Goal: Task Accomplishment & Management: Use online tool/utility

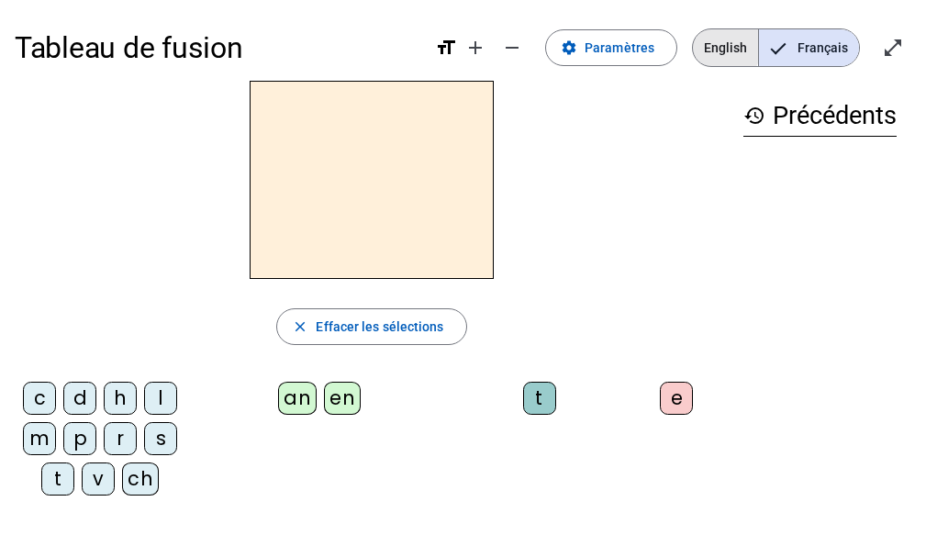
click at [720, 43] on span "English" at bounding box center [725, 47] width 65 height 37
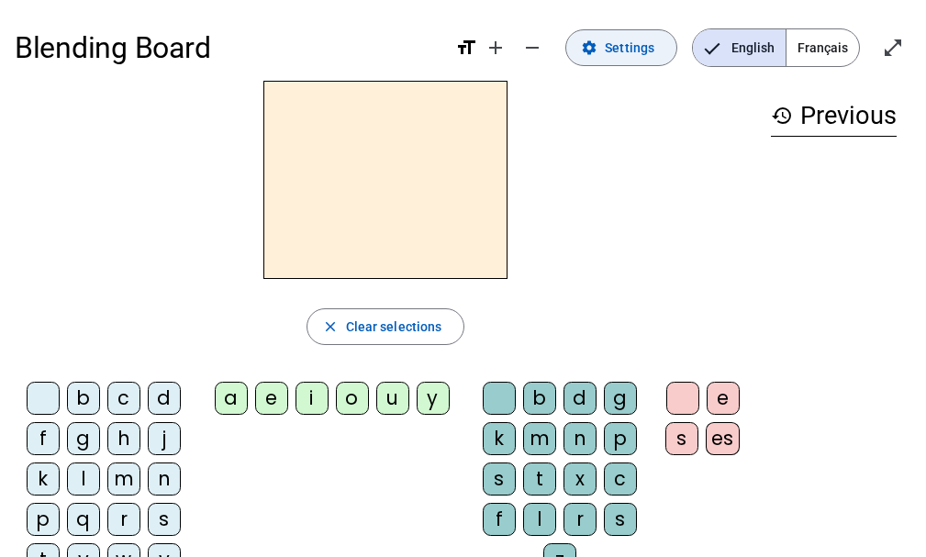
click at [630, 53] on span "Settings" at bounding box center [630, 48] width 50 height 22
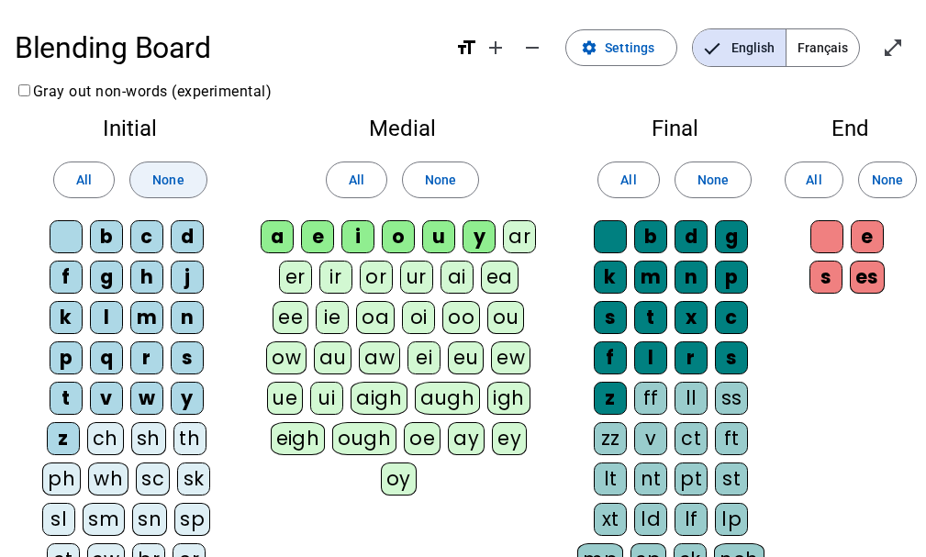
click at [174, 180] on span "None" at bounding box center [167, 180] width 31 height 22
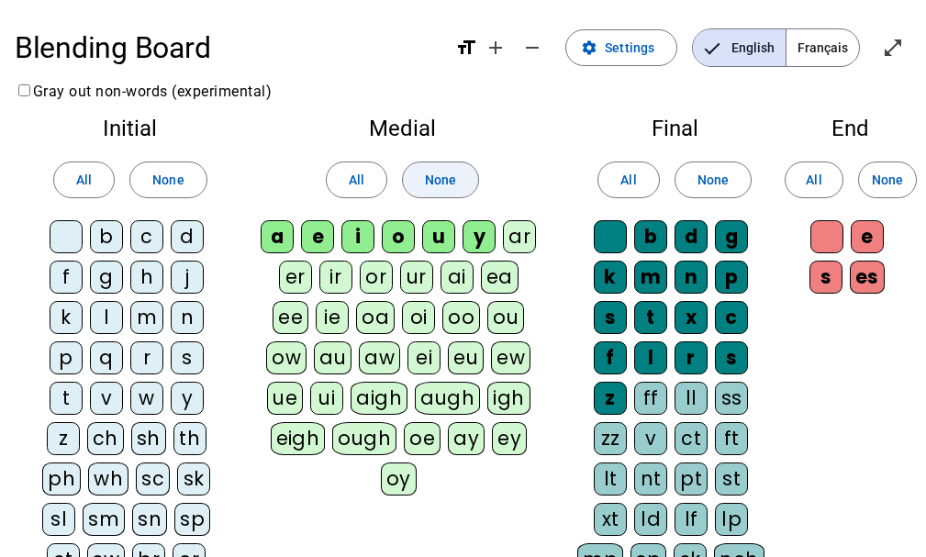
click at [421, 195] on span at bounding box center [440, 180] width 75 height 44
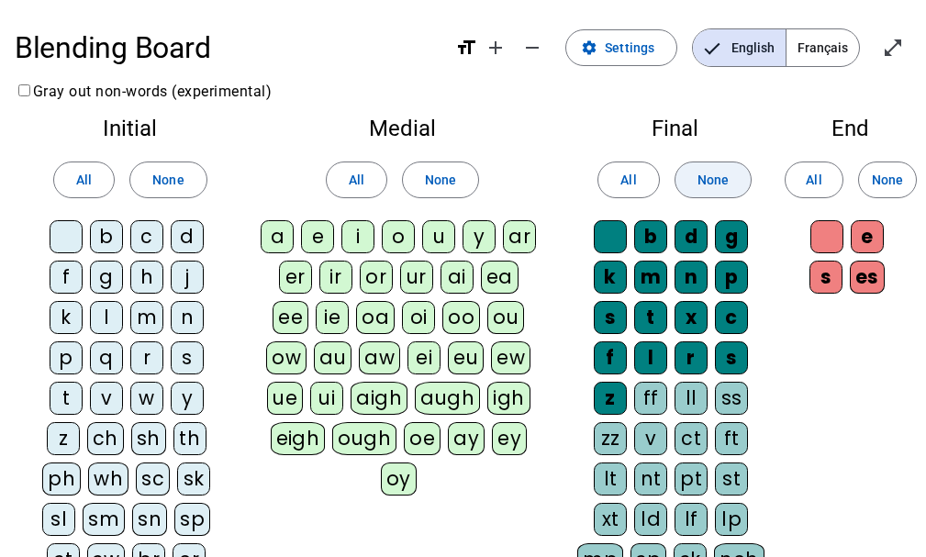
drag, startPoint x: 699, startPoint y: 178, endPoint x: 721, endPoint y: 178, distance: 22.0
click at [706, 178] on span "None" at bounding box center [713, 180] width 31 height 22
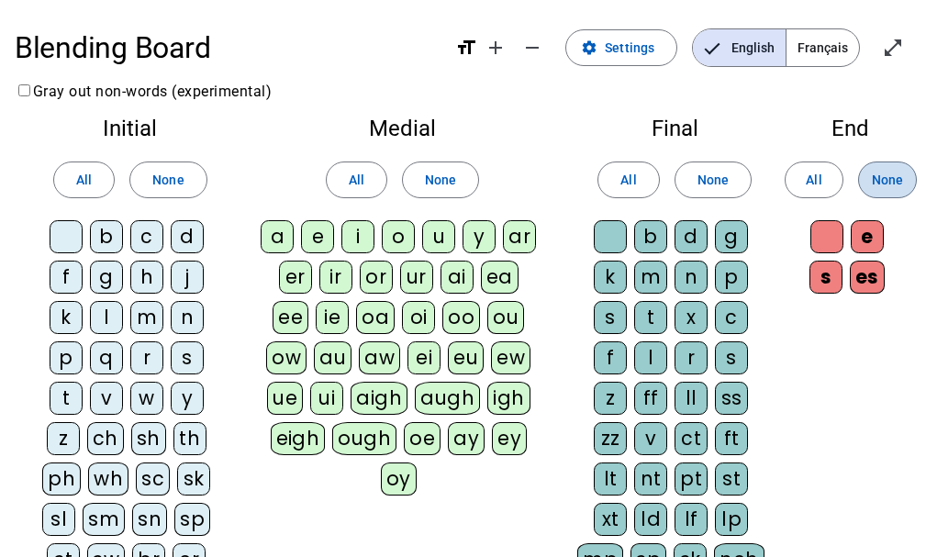
click at [891, 178] on span "None" at bounding box center [887, 180] width 31 height 22
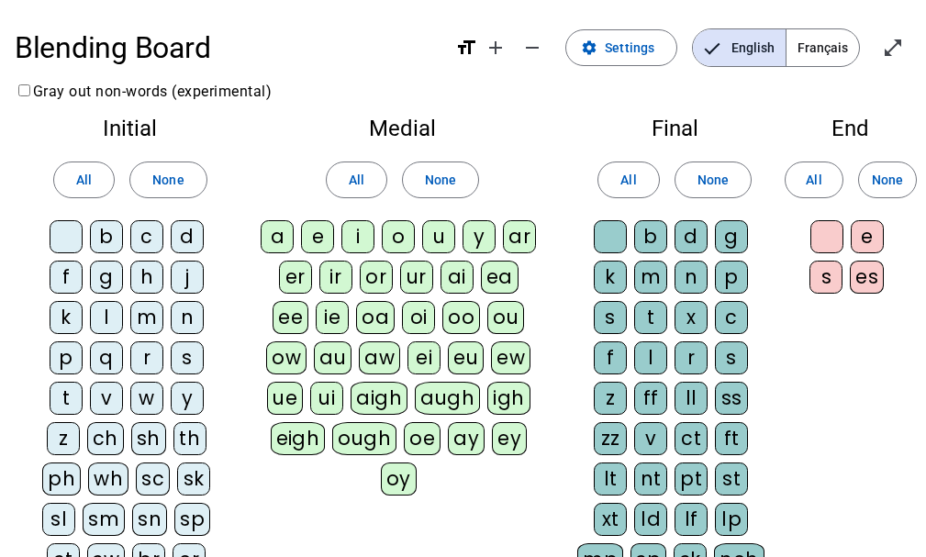
click at [812, 36] on span "Français" at bounding box center [823, 47] width 73 height 37
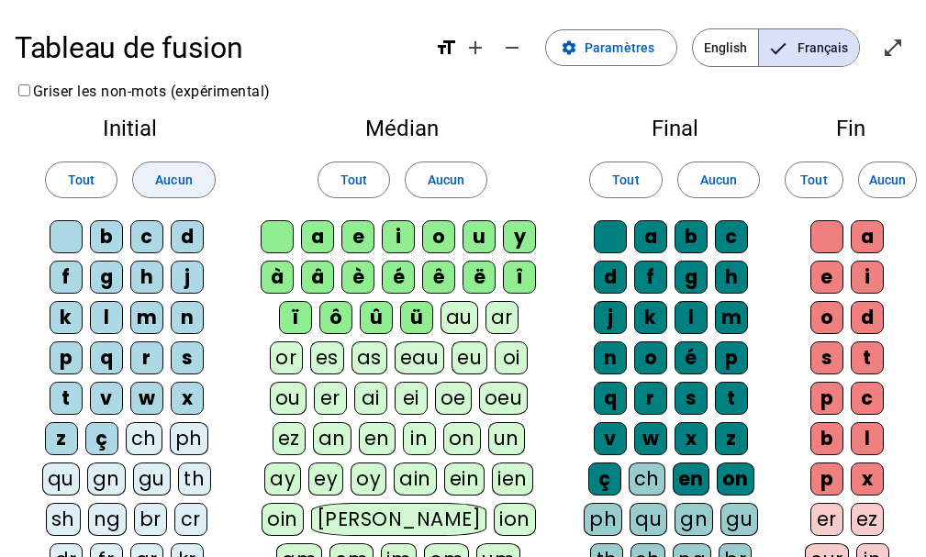
drag, startPoint x: 201, startPoint y: 185, endPoint x: 411, endPoint y: 162, distance: 211.4
click at [202, 185] on span at bounding box center [173, 180] width 81 height 44
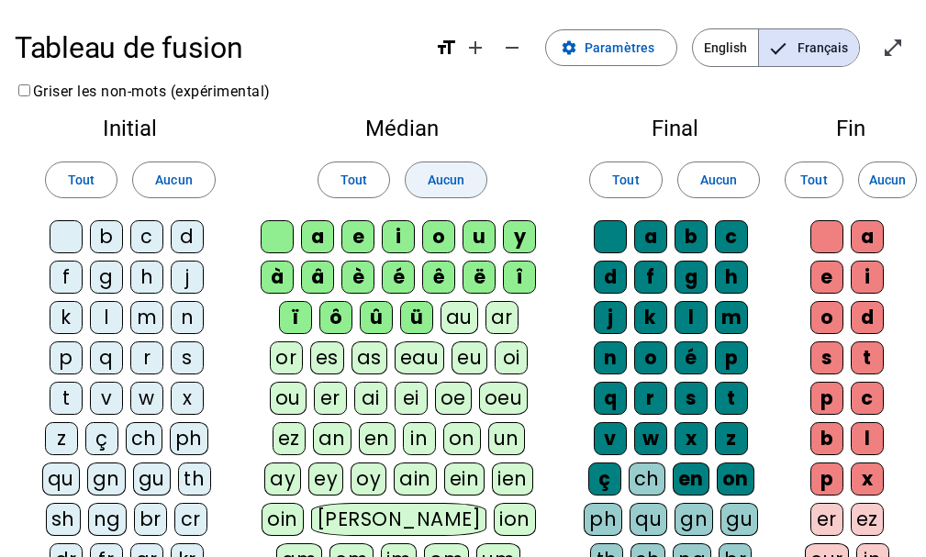
click at [431, 170] on span "Aucun" at bounding box center [446, 180] width 37 height 22
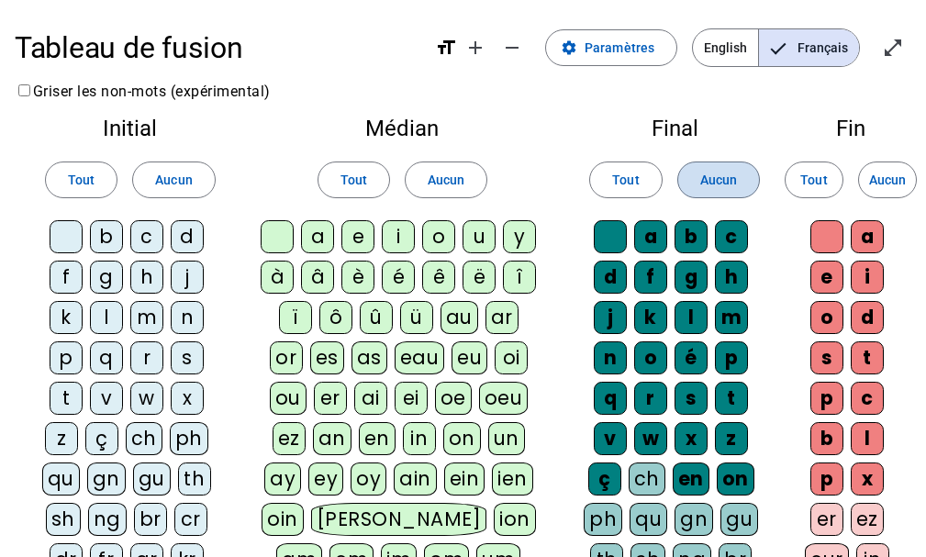
click at [714, 173] on span "Aucun" at bounding box center [718, 180] width 37 height 22
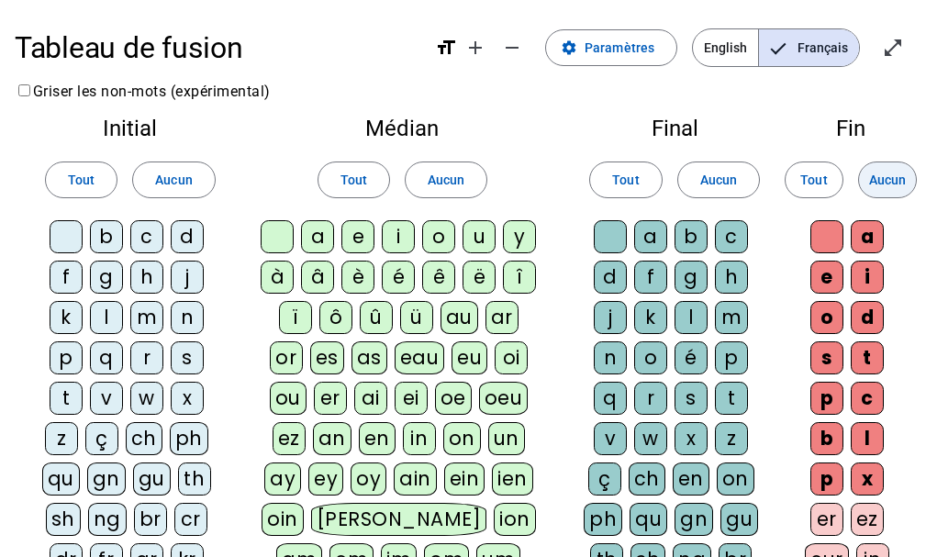
click at [886, 180] on span "Aucun" at bounding box center [887, 180] width 37 height 22
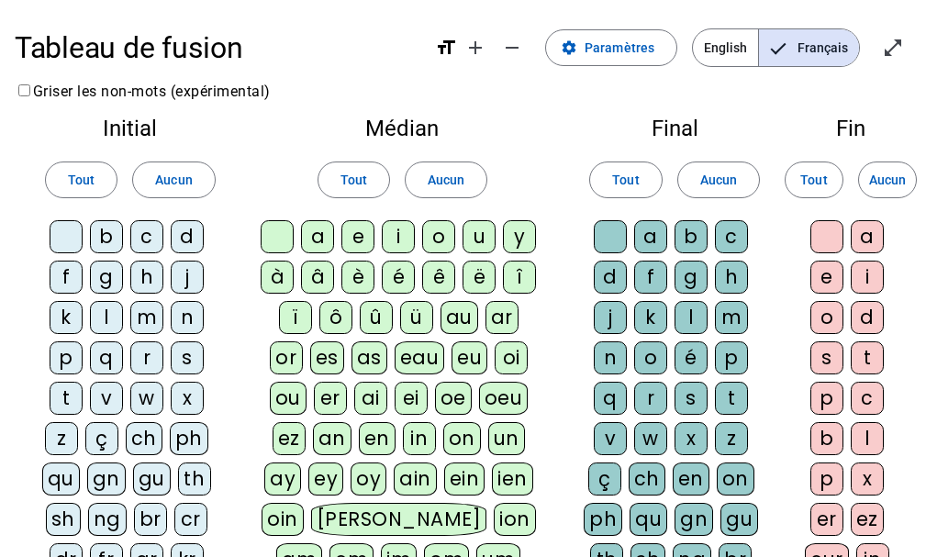
click at [78, 274] on div "f" at bounding box center [66, 277] width 33 height 33
click at [440, 276] on div "ê" at bounding box center [438, 277] width 33 height 33
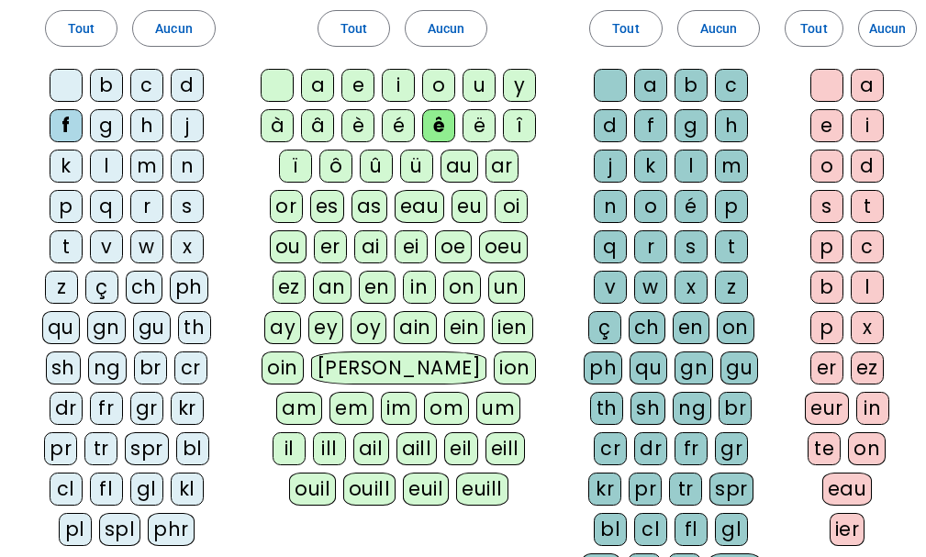
scroll to position [184, 0]
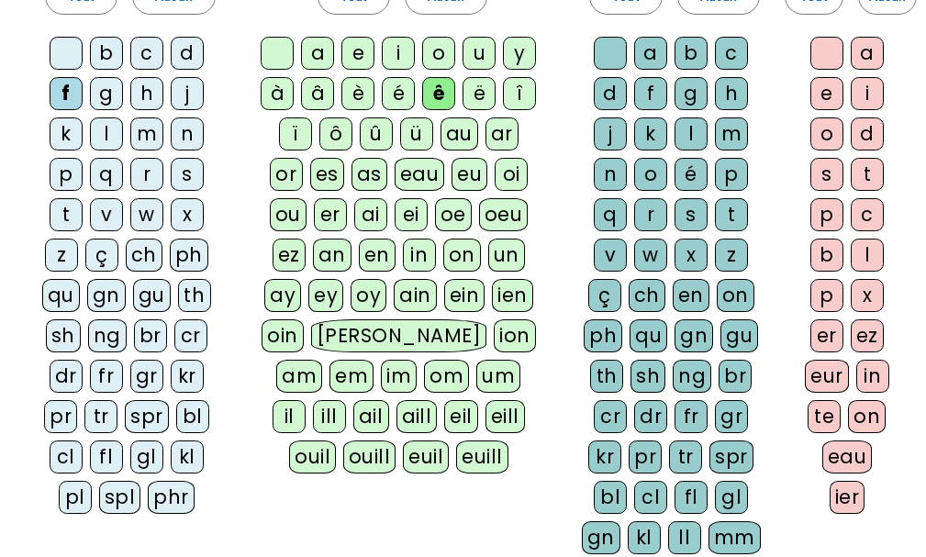
click at [744, 218] on div "t" at bounding box center [731, 214] width 33 height 33
click at [833, 101] on div "e" at bounding box center [827, 93] width 33 height 33
click at [75, 216] on div "t" at bounding box center [66, 214] width 33 height 33
click at [101, 56] on div "b" at bounding box center [106, 53] width 33 height 33
click at [488, 59] on div "u" at bounding box center [479, 53] width 33 height 33
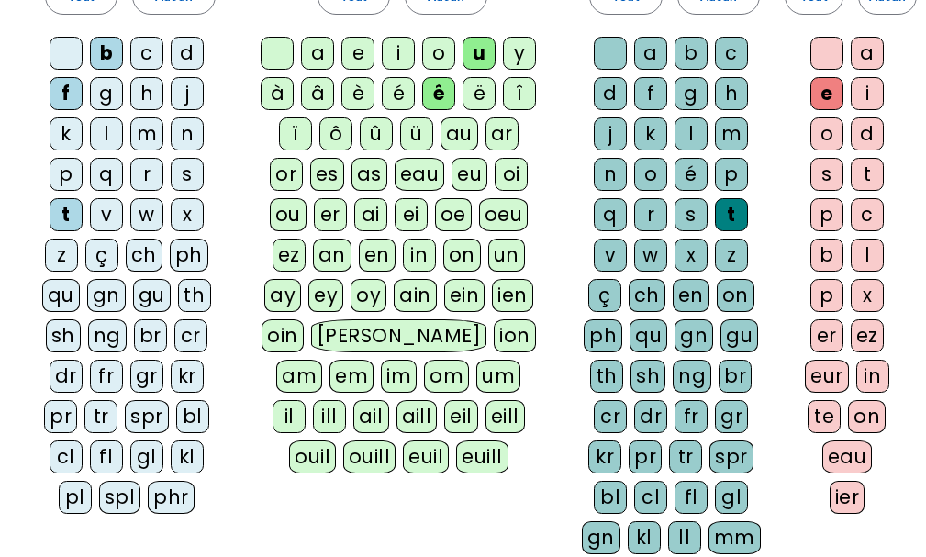
click at [702, 221] on div "s" at bounding box center [691, 214] width 33 height 33
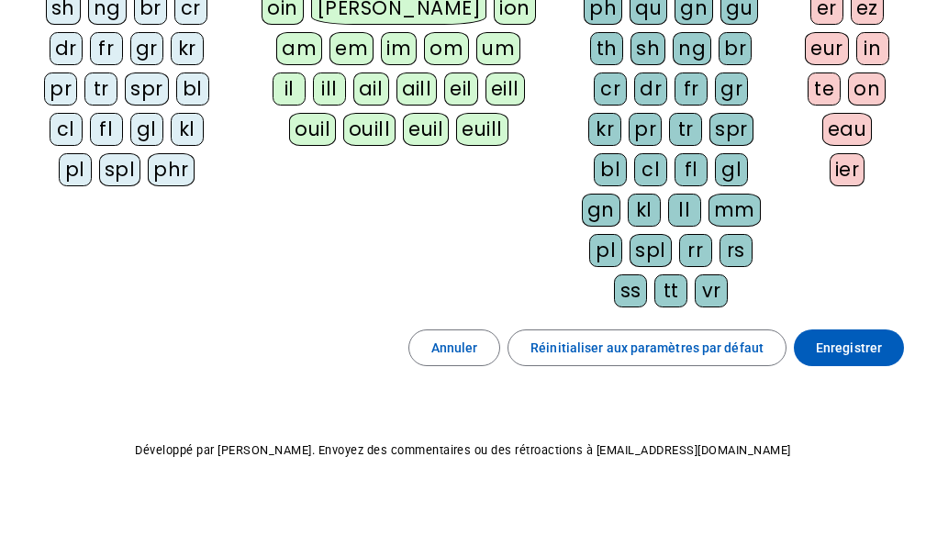
scroll to position [513, 0]
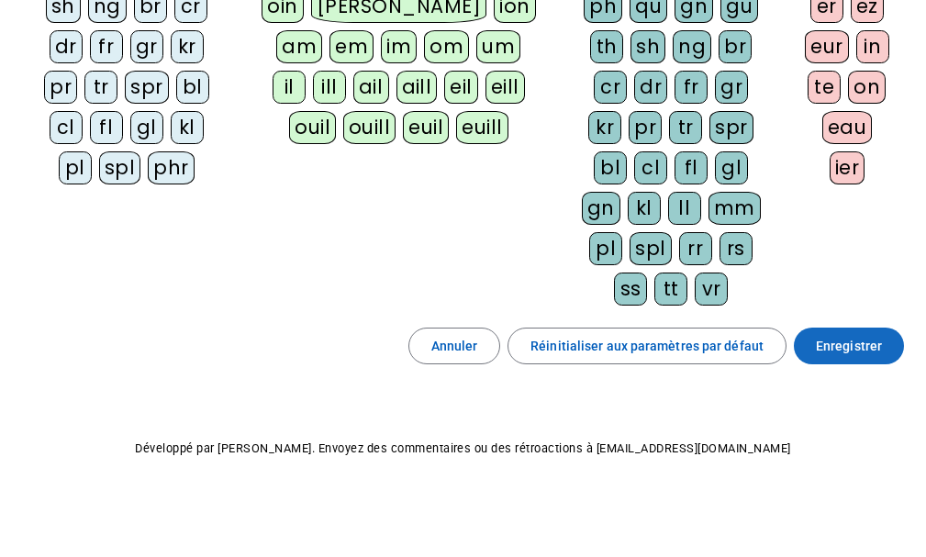
click at [871, 347] on span "Enregistrer" at bounding box center [849, 346] width 66 height 22
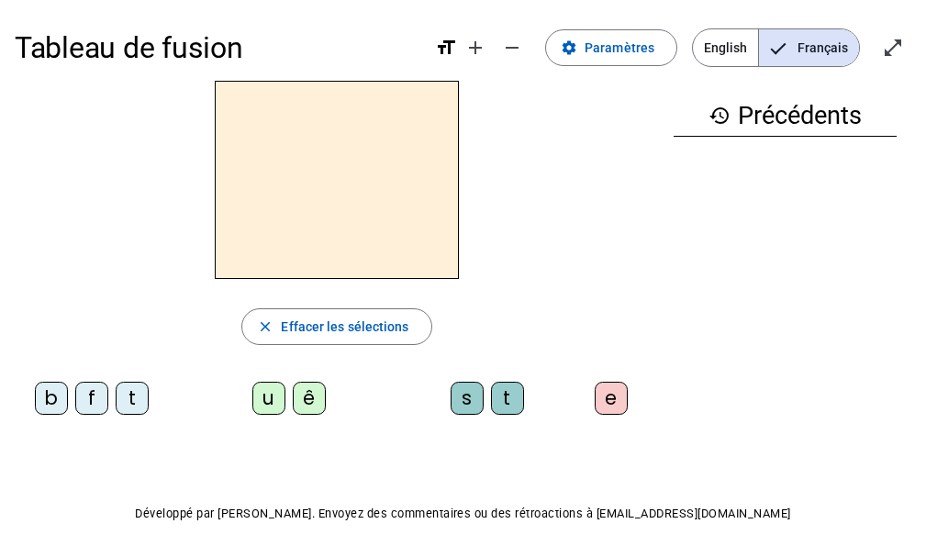
click at [97, 399] on div "f" at bounding box center [91, 398] width 33 height 33
click at [299, 397] on div "ê" at bounding box center [309, 398] width 33 height 33
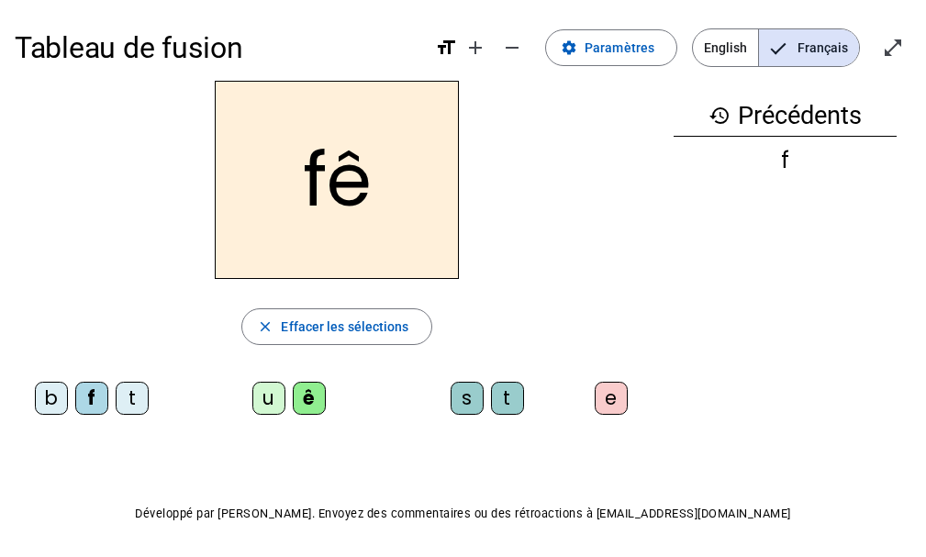
click at [506, 403] on div "t" at bounding box center [507, 398] width 33 height 33
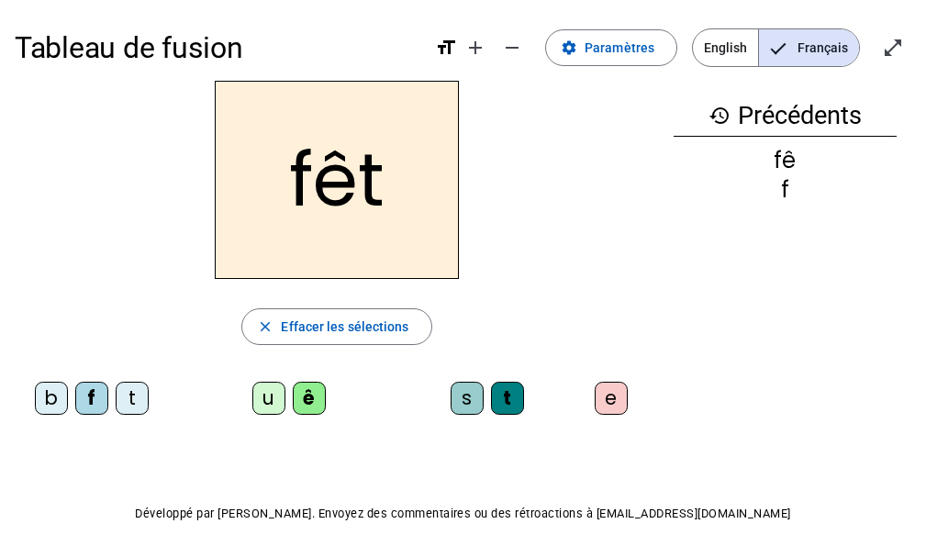
click at [606, 389] on div "e" at bounding box center [611, 398] width 33 height 33
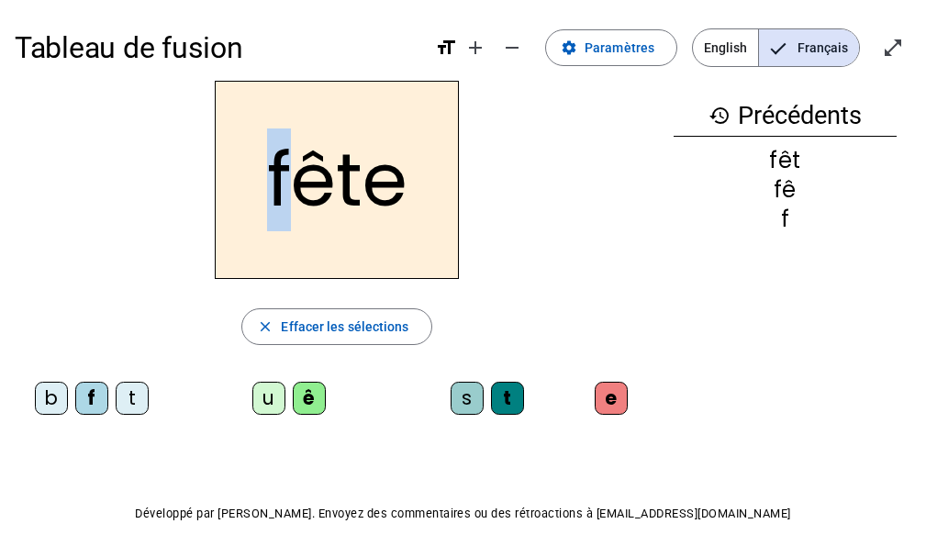
drag, startPoint x: 281, startPoint y: 185, endPoint x: 260, endPoint y: 185, distance: 21.1
click at [260, 185] on h2 "fête" at bounding box center [337, 180] width 244 height 198
click at [135, 397] on div "t" at bounding box center [132, 398] width 33 height 33
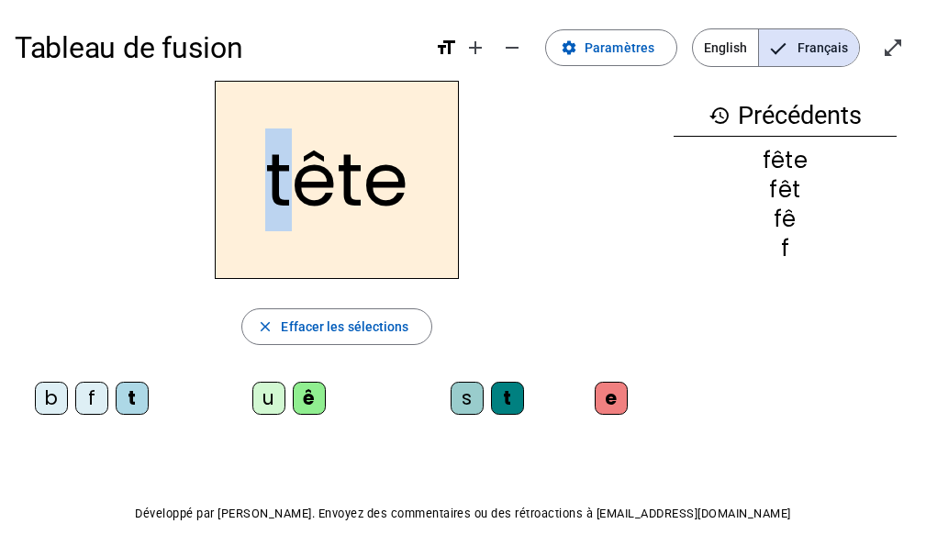
drag, startPoint x: 288, startPoint y: 189, endPoint x: 267, endPoint y: 189, distance: 21.1
click at [267, 189] on h2 "tête" at bounding box center [337, 180] width 244 height 198
click at [38, 403] on div "b" at bounding box center [51, 398] width 33 height 33
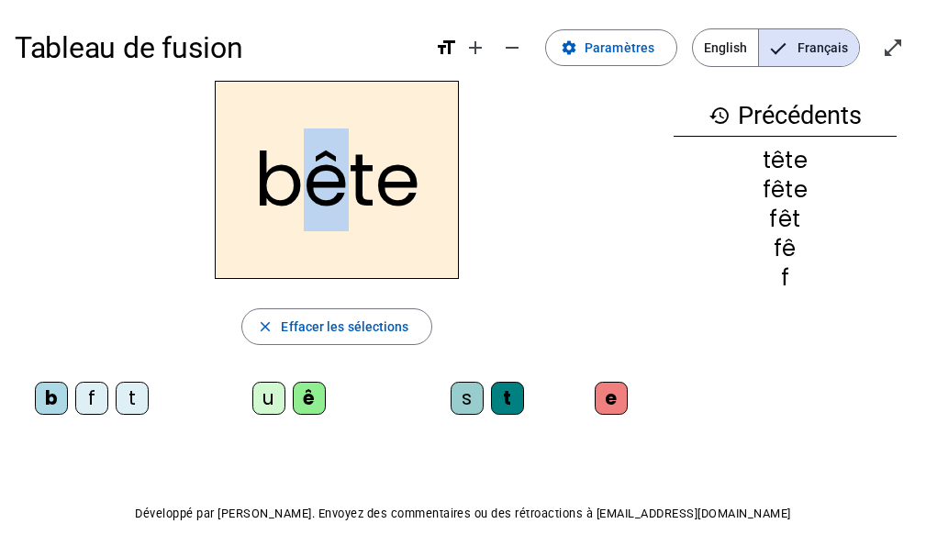
drag, startPoint x: 348, startPoint y: 170, endPoint x: 321, endPoint y: 169, distance: 26.6
click at [321, 169] on h2 "bête" at bounding box center [337, 180] width 244 height 198
click at [271, 409] on div "u" at bounding box center [268, 398] width 33 height 33
